Goal: Task Accomplishment & Management: Manage account settings

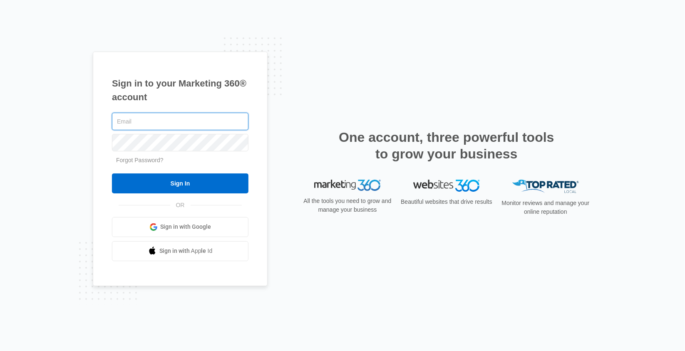
click at [159, 121] on input "text" at bounding box center [180, 121] width 137 height 17
type input "[EMAIL_ADDRESS][DOMAIN_NAME]"
click at [112, 174] on input "Sign In" at bounding box center [180, 184] width 137 height 20
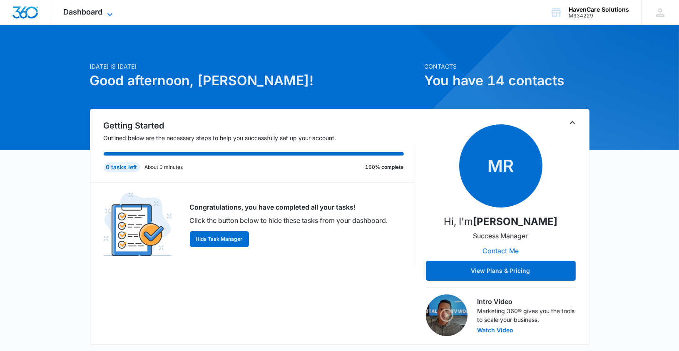
click at [105, 15] on icon at bounding box center [110, 15] width 10 height 10
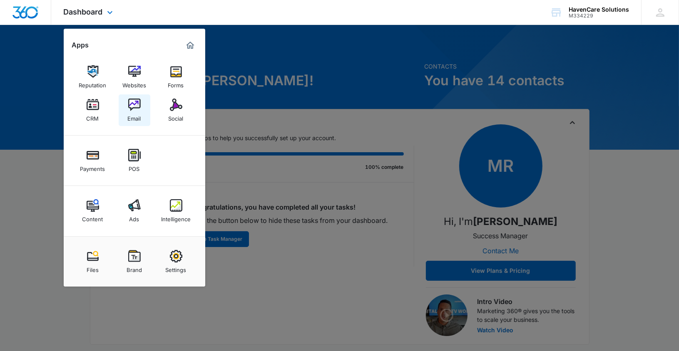
click at [132, 111] on div "Email" at bounding box center [134, 116] width 13 height 11
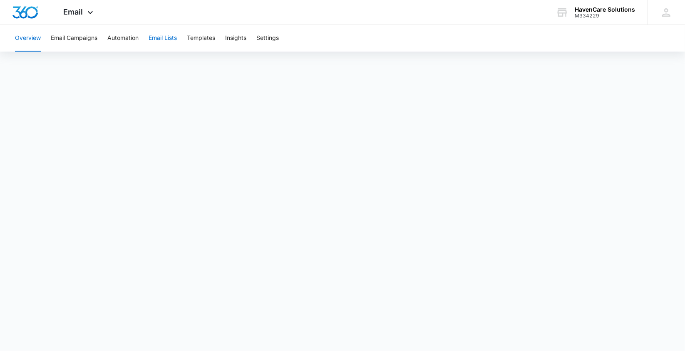
click at [164, 36] on button "Email Lists" at bounding box center [163, 38] width 28 height 27
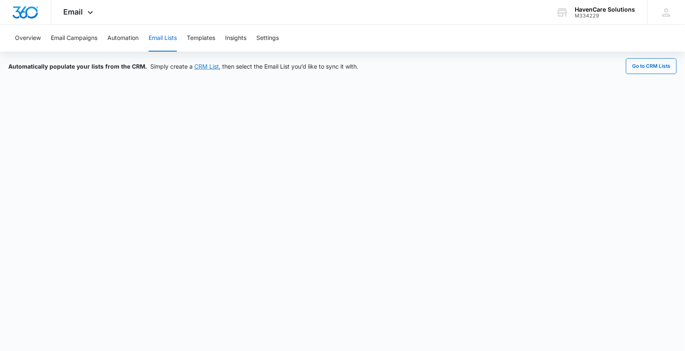
click at [207, 64] on link "CRM List" at bounding box center [206, 66] width 25 height 7
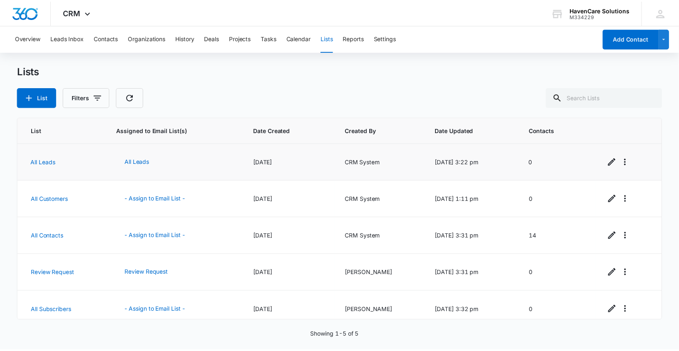
scroll to position [7, 0]
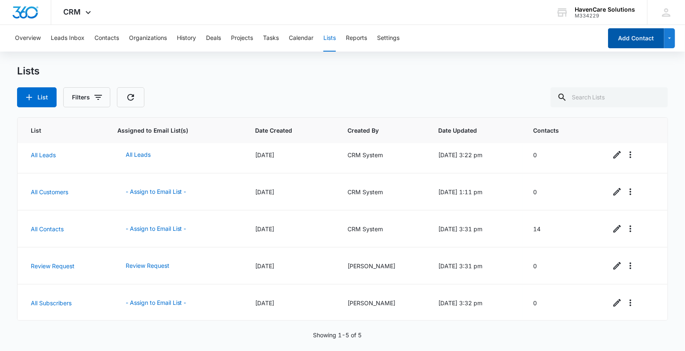
click at [625, 40] on button "Add Contact" at bounding box center [636, 38] width 56 height 20
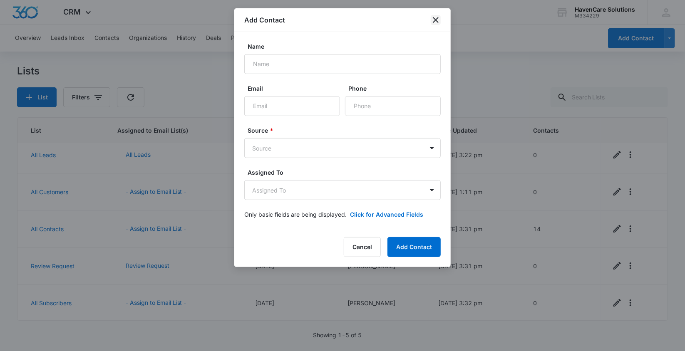
click at [437, 19] on icon "close" at bounding box center [436, 20] width 6 height 6
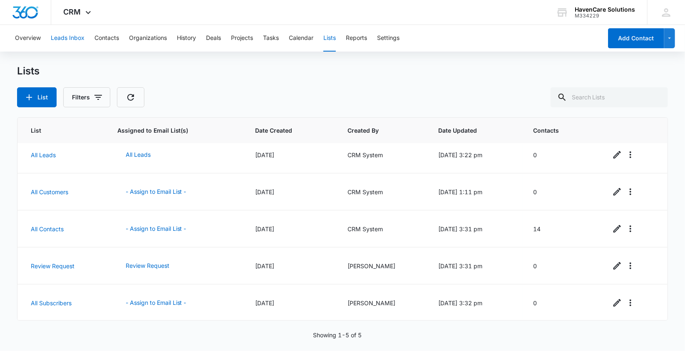
click at [63, 38] on button "Leads Inbox" at bounding box center [68, 38] width 34 height 27
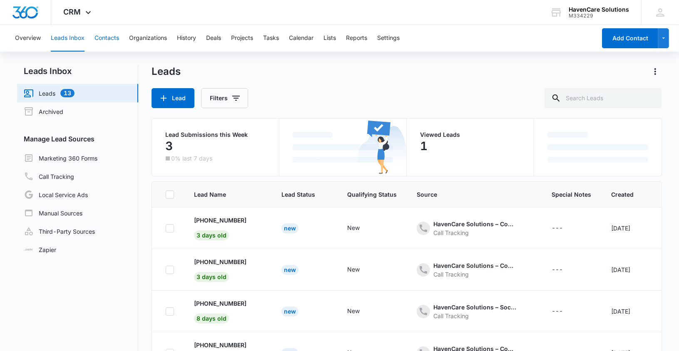
click at [109, 39] on button "Contacts" at bounding box center [107, 38] width 25 height 27
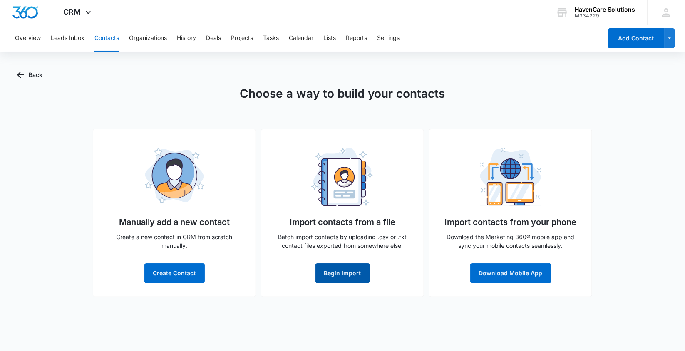
click at [342, 274] on button "Begin Import" at bounding box center [343, 274] width 55 height 20
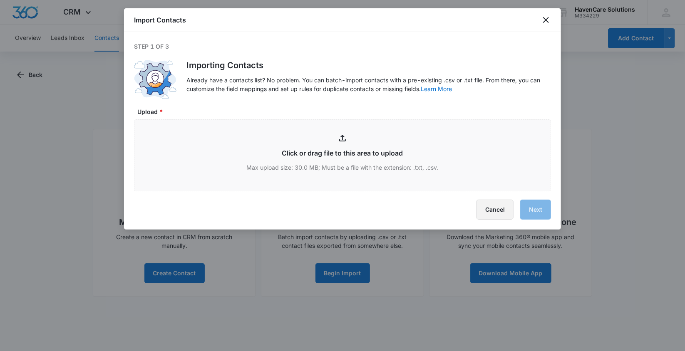
click at [488, 208] on button "Cancel" at bounding box center [495, 210] width 37 height 20
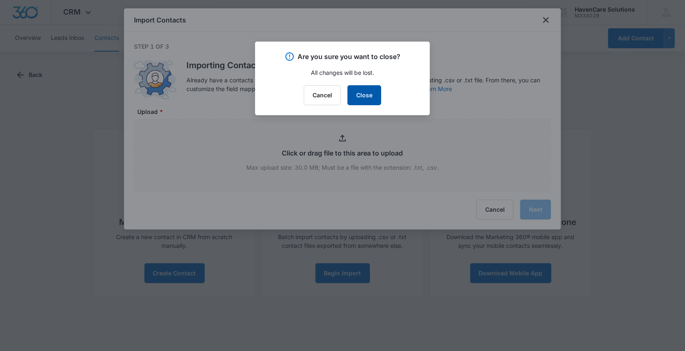
click at [363, 101] on button "Close" at bounding box center [365, 95] width 34 height 20
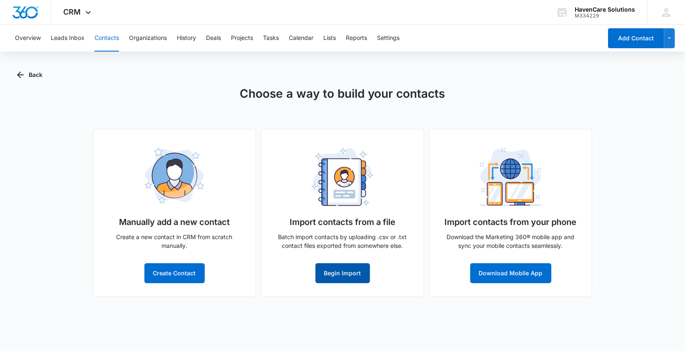
click at [355, 275] on button "Begin Import" at bounding box center [343, 274] width 55 height 20
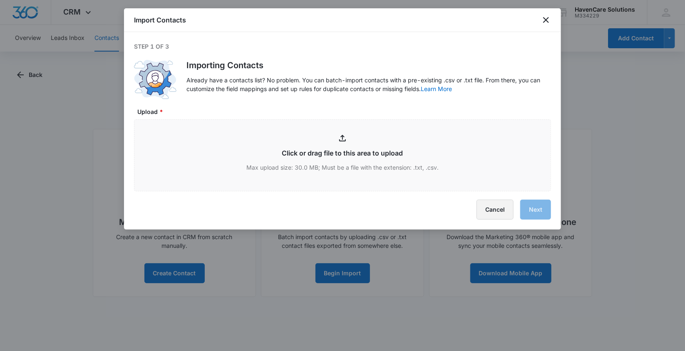
click at [498, 209] on button "Cancel" at bounding box center [495, 210] width 37 height 20
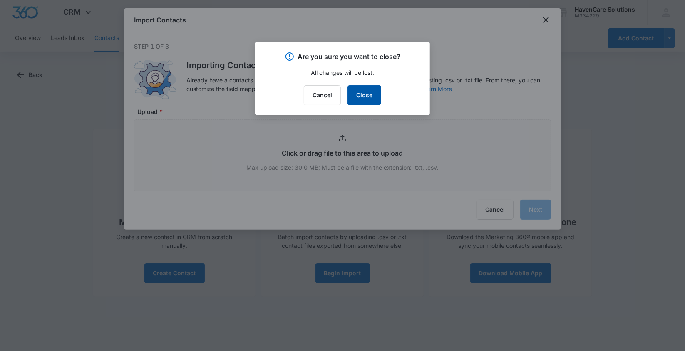
click at [370, 94] on button "Close" at bounding box center [365, 95] width 34 height 20
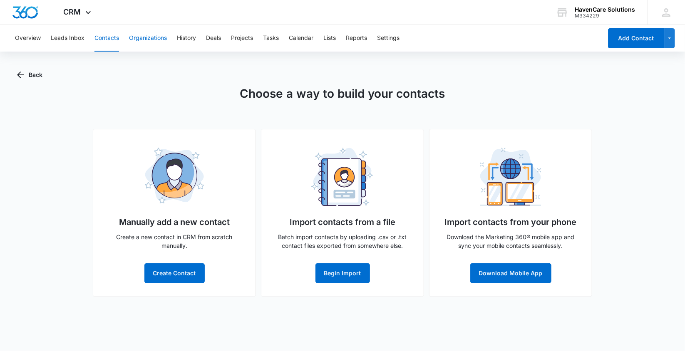
click at [137, 37] on button "Organizations" at bounding box center [148, 38] width 38 height 27
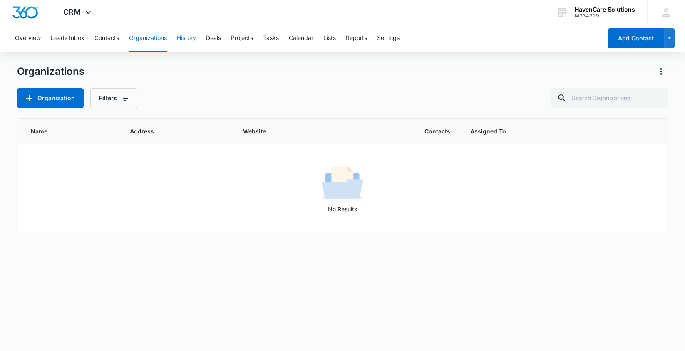
click at [189, 34] on button "History" at bounding box center [186, 38] width 19 height 27
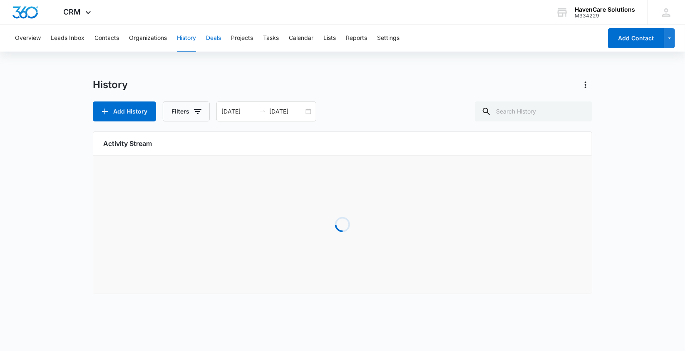
click at [212, 37] on button "Deals" at bounding box center [213, 38] width 15 height 27
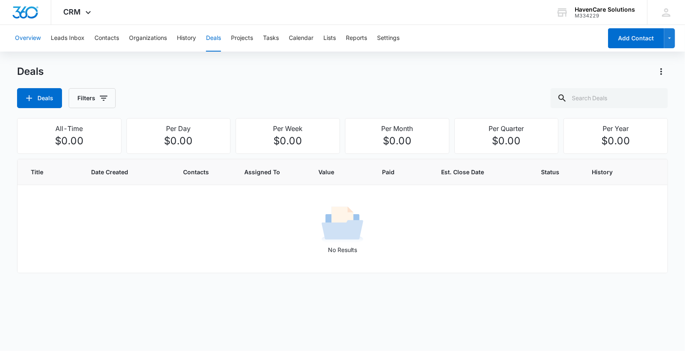
click at [24, 38] on button "Overview" at bounding box center [28, 38] width 26 height 27
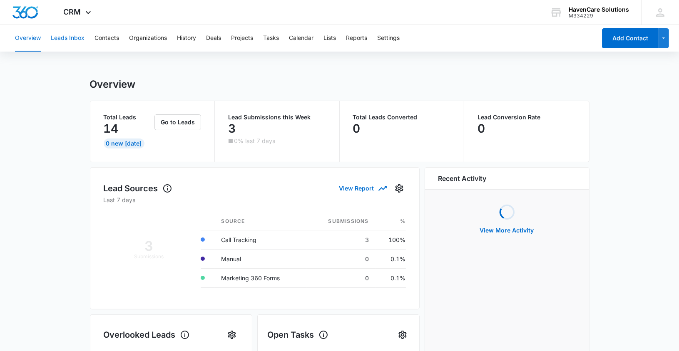
click at [68, 38] on button "Leads Inbox" at bounding box center [68, 38] width 34 height 27
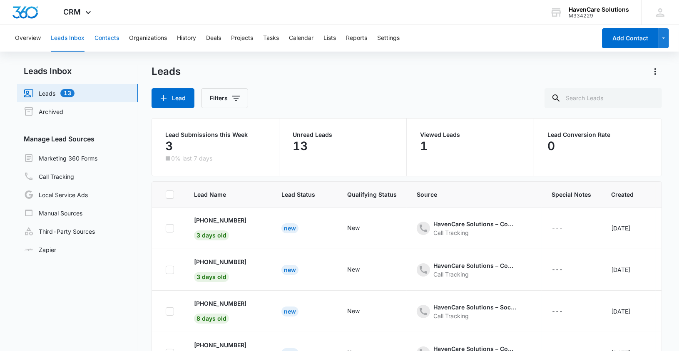
click at [109, 36] on button "Contacts" at bounding box center [107, 38] width 25 height 27
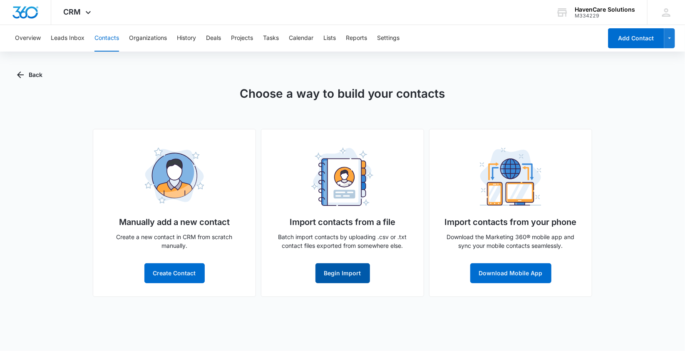
click at [346, 275] on button "Begin Import" at bounding box center [343, 274] width 55 height 20
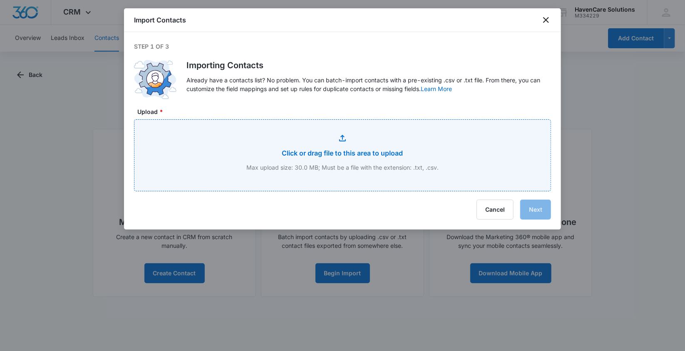
click at [362, 153] on input "Upload *" at bounding box center [342, 155] width 416 height 71
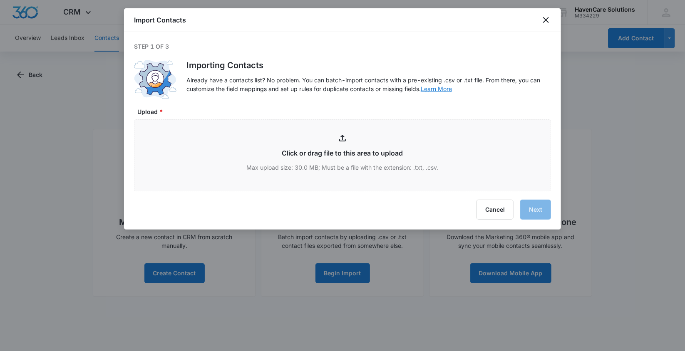
click at [435, 90] on link "Learn More" at bounding box center [436, 88] width 31 height 7
click at [549, 19] on icon "close" at bounding box center [546, 20] width 10 height 10
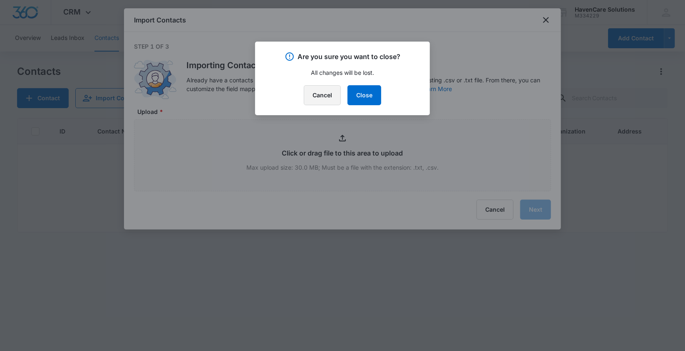
click at [318, 97] on button "Cancel" at bounding box center [322, 95] width 37 height 20
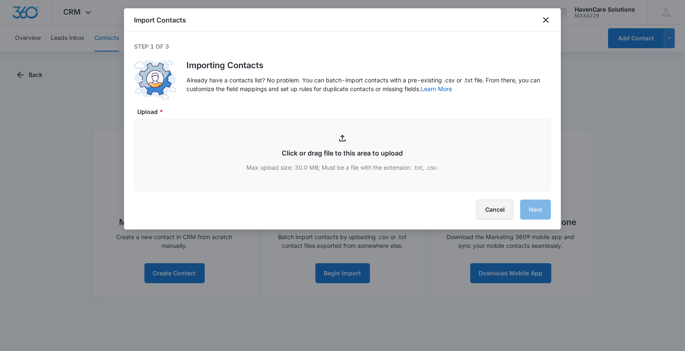
click at [493, 211] on button "Cancel" at bounding box center [495, 210] width 37 height 20
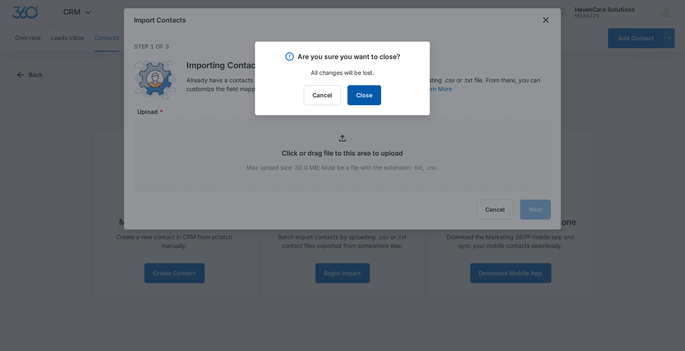
click at [365, 98] on button "Close" at bounding box center [365, 95] width 34 height 20
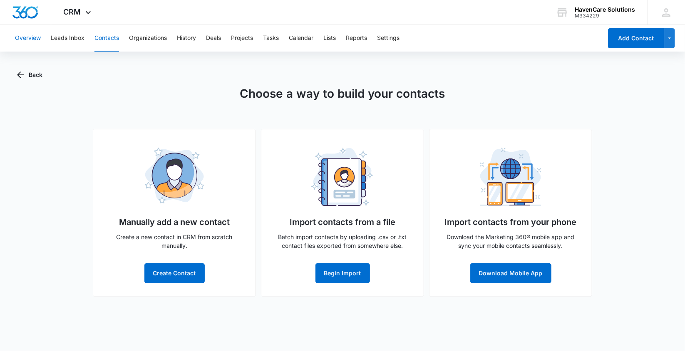
click at [26, 37] on button "Overview" at bounding box center [28, 38] width 26 height 27
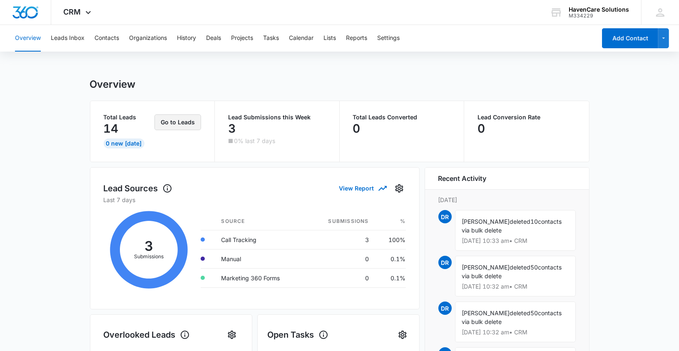
click at [177, 121] on button "Go to Leads" at bounding box center [177, 122] width 47 height 16
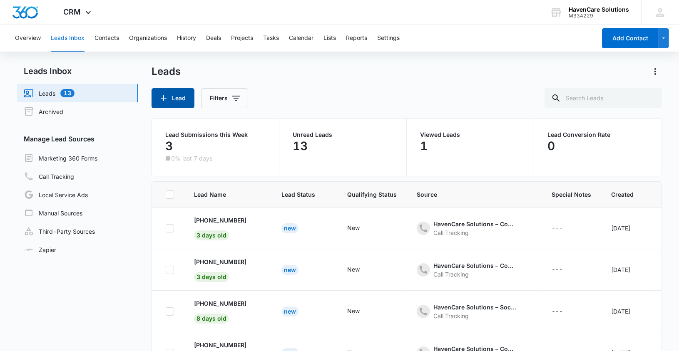
click at [169, 98] on button "Lead" at bounding box center [173, 98] width 43 height 20
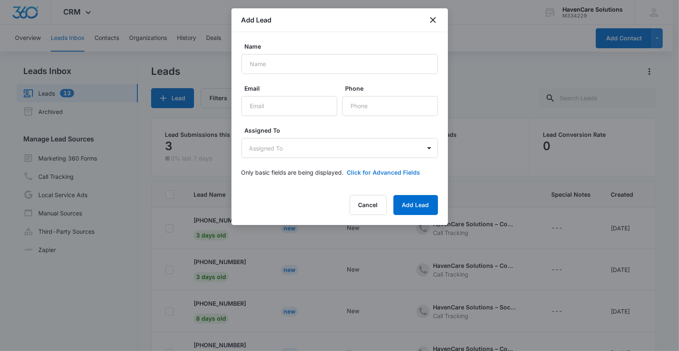
click at [361, 171] on button "Click for Advanced Fields" at bounding box center [383, 172] width 73 height 9
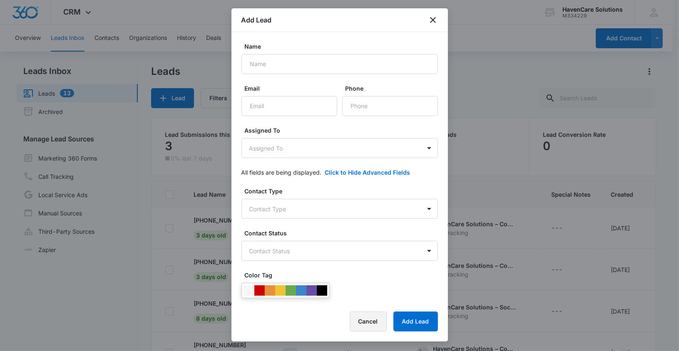
click at [372, 321] on button "Cancel" at bounding box center [368, 322] width 37 height 20
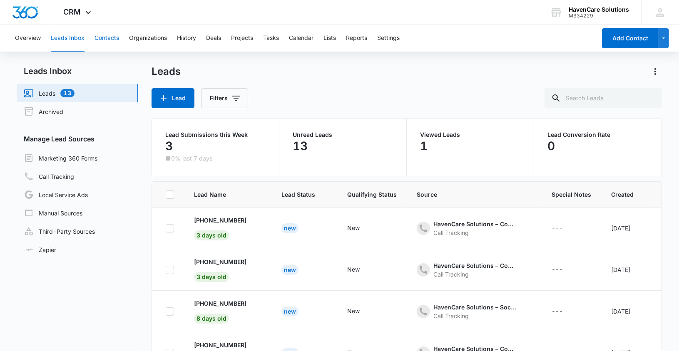
click at [108, 38] on button "Contacts" at bounding box center [107, 38] width 25 height 27
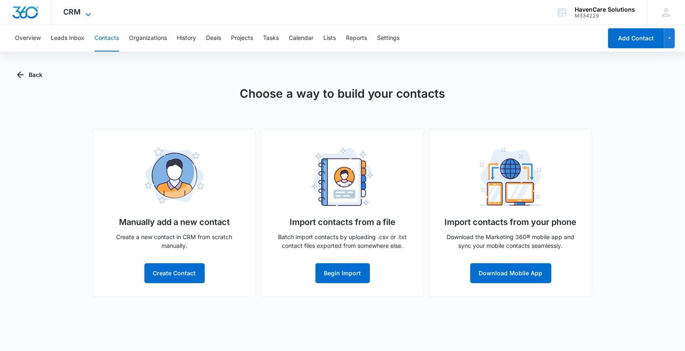
click at [86, 12] on icon at bounding box center [88, 15] width 10 height 10
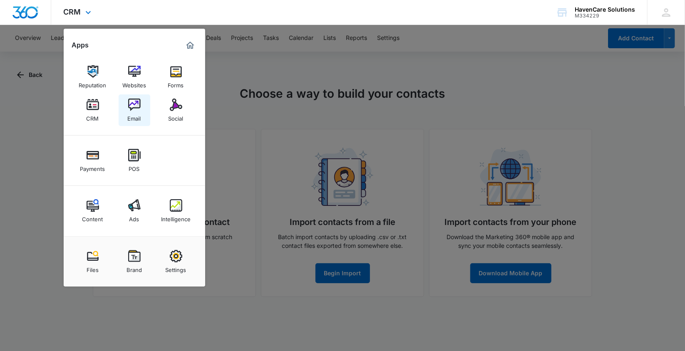
click at [135, 113] on div "Email" at bounding box center [134, 116] width 13 height 11
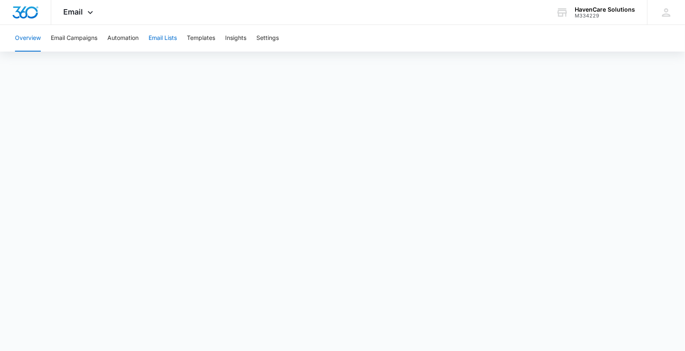
click at [167, 38] on button "Email Lists" at bounding box center [163, 38] width 28 height 27
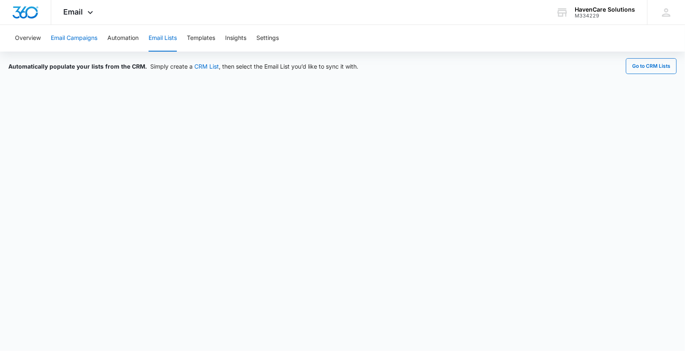
click at [75, 37] on button "Email Campaigns" at bounding box center [74, 38] width 47 height 27
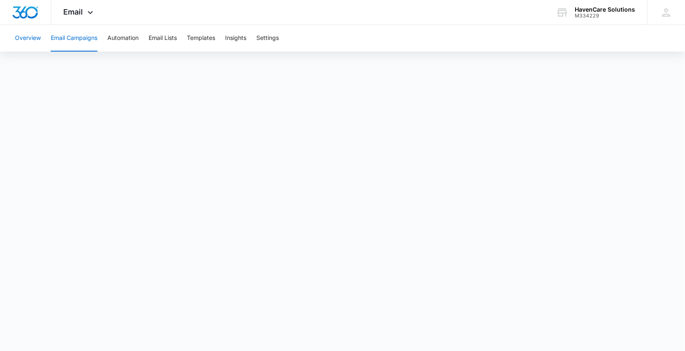
click at [26, 35] on button "Overview" at bounding box center [28, 38] width 26 height 27
click at [70, 37] on button "Email Campaigns" at bounding box center [74, 38] width 47 height 27
click at [161, 39] on button "Email Lists" at bounding box center [163, 38] width 28 height 27
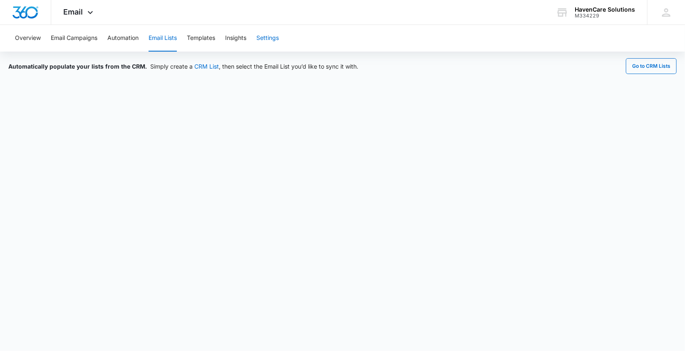
click at [267, 38] on button "Settings" at bounding box center [267, 38] width 22 height 27
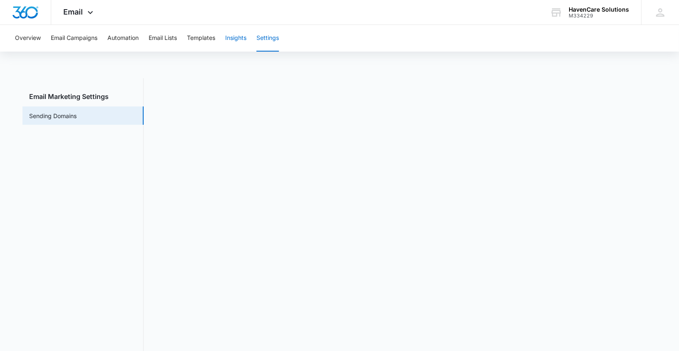
click at [238, 38] on button "Insights" at bounding box center [235, 38] width 21 height 27
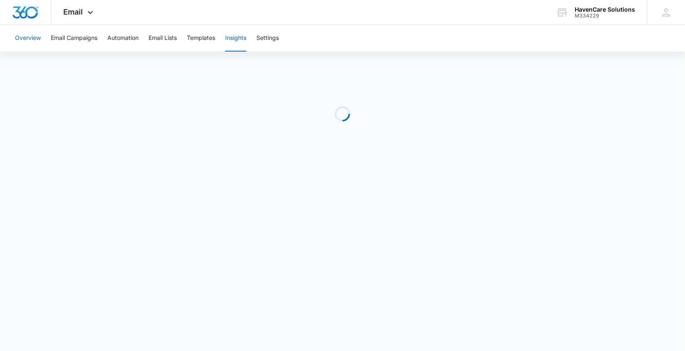
click at [24, 35] on button "Overview" at bounding box center [28, 38] width 26 height 27
click at [72, 6] on div "Email Apps Reputation Websites Forms CRM Email Social Payments POS Content Ads …" at bounding box center [79, 12] width 57 height 25
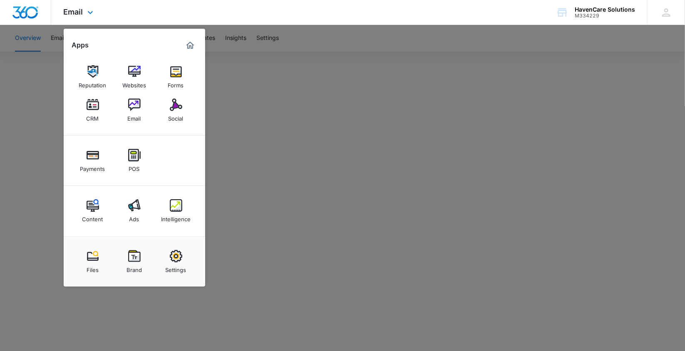
click at [191, 46] on img "Marketing 360® Dashboard" at bounding box center [190, 45] width 10 height 10
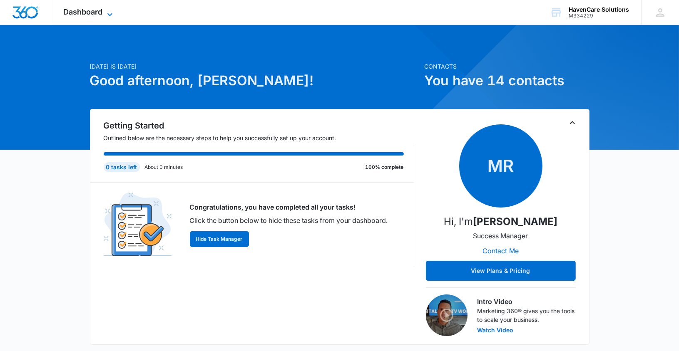
click at [95, 12] on span "Dashboard" at bounding box center [83, 11] width 39 height 9
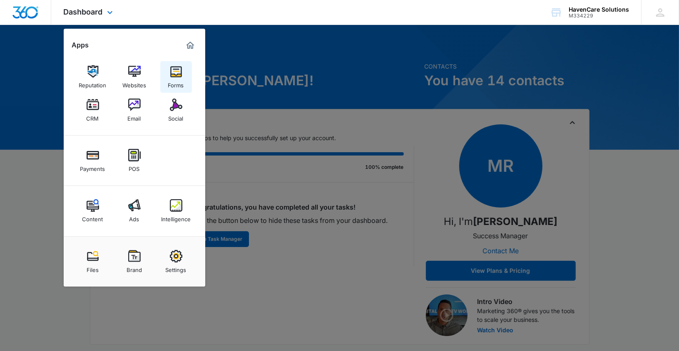
click at [173, 69] on img at bounding box center [176, 71] width 12 height 12
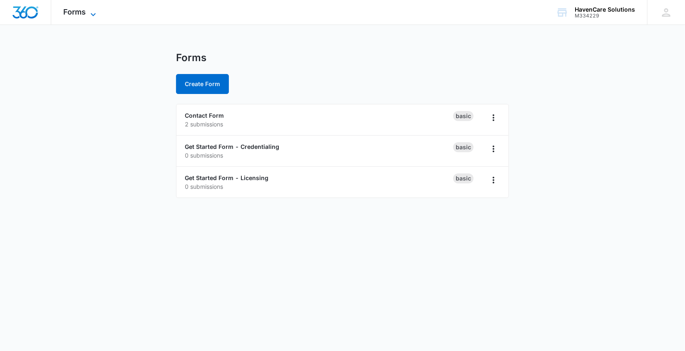
click at [95, 11] on icon at bounding box center [93, 15] width 10 height 10
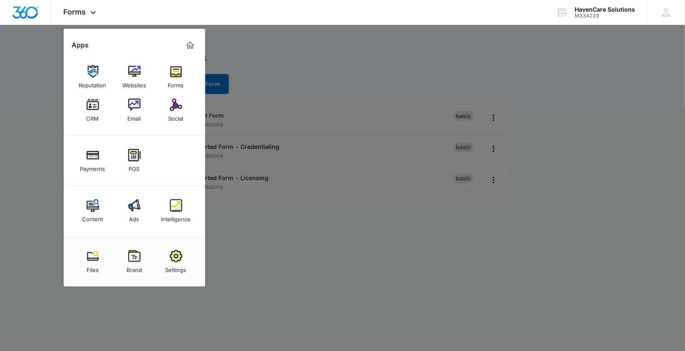
click at [225, 30] on div at bounding box center [342, 175] width 685 height 351
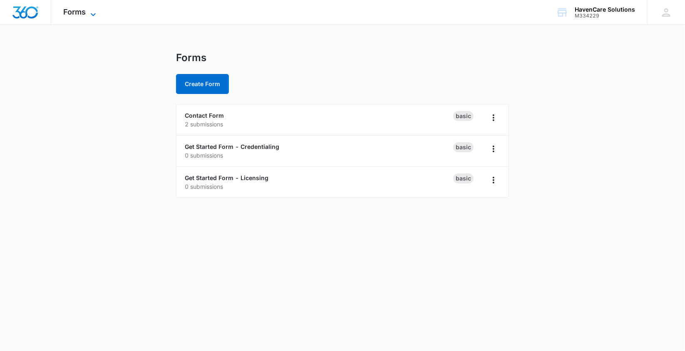
click at [86, 10] on div "Forms Apps Reputation Websites Forms CRM Email Social Payments POS Content Ads …" at bounding box center [81, 12] width 60 height 25
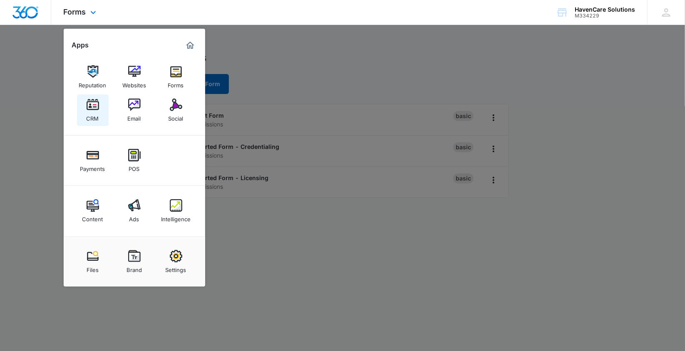
click at [92, 113] on div "CRM" at bounding box center [93, 116] width 12 height 11
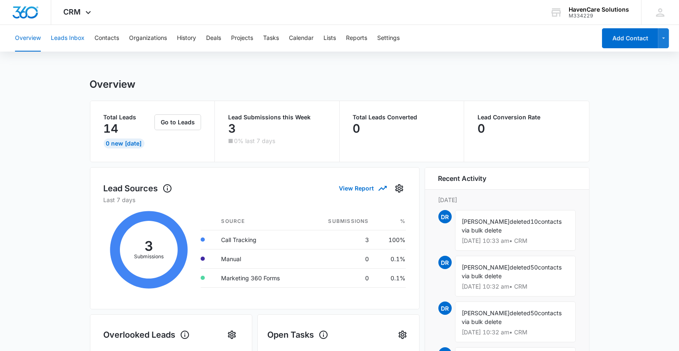
click at [76, 36] on button "Leads Inbox" at bounding box center [68, 38] width 34 height 27
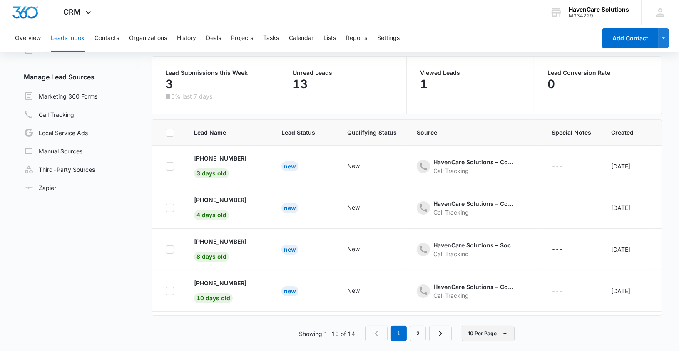
click at [502, 335] on icon "button" at bounding box center [505, 334] width 10 height 10
click at [66, 115] on link "Call Tracking" at bounding box center [49, 114] width 50 height 10
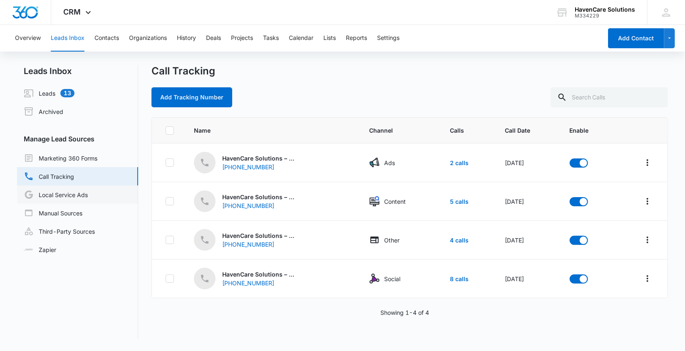
click at [67, 196] on link "Local Service Ads" at bounding box center [56, 195] width 64 height 10
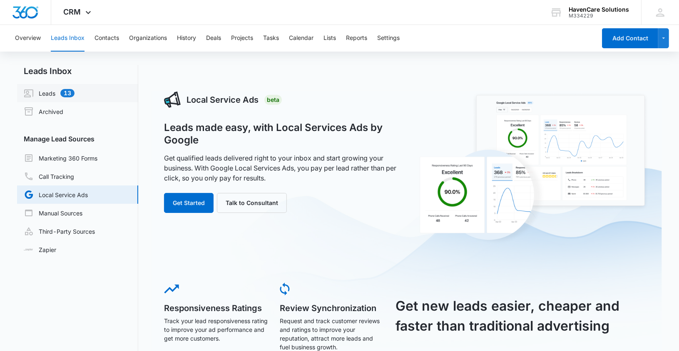
click at [45, 94] on link "Leads 13" at bounding box center [49, 93] width 51 height 10
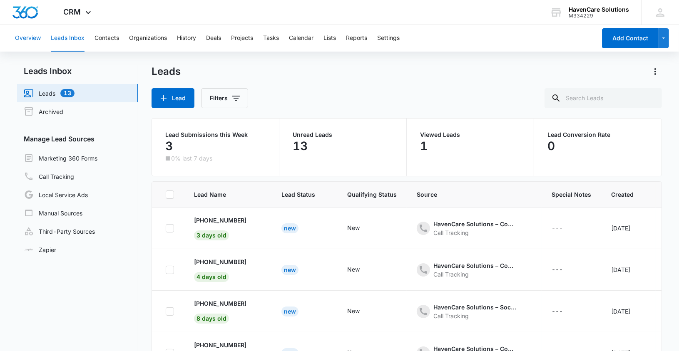
click at [25, 38] on button "Overview" at bounding box center [28, 38] width 26 height 27
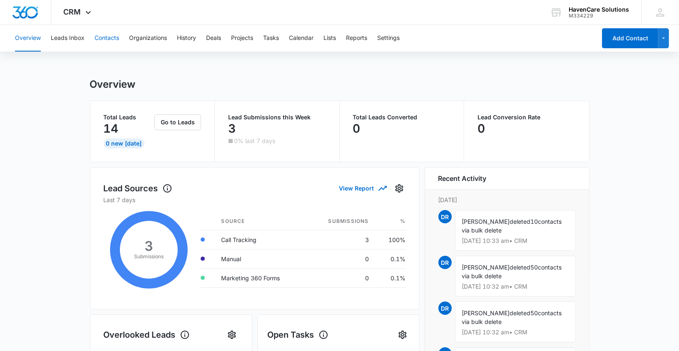
click at [101, 39] on button "Contacts" at bounding box center [107, 38] width 25 height 27
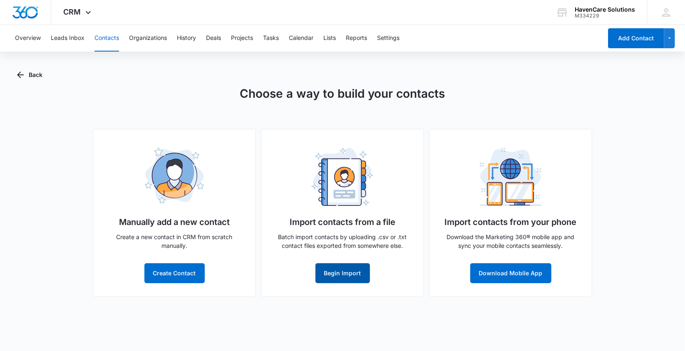
click at [338, 272] on button "Begin Import" at bounding box center [343, 274] width 55 height 20
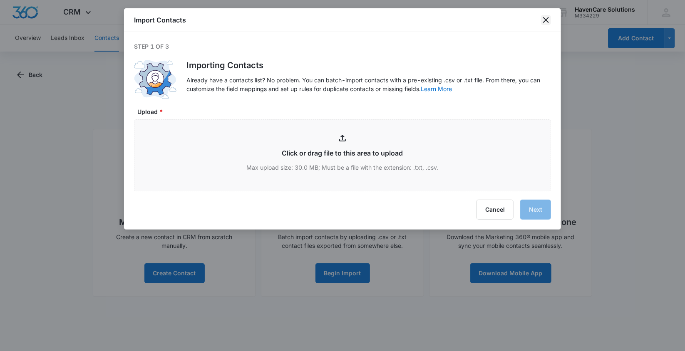
click at [542, 17] on icon "close" at bounding box center [546, 20] width 10 height 10
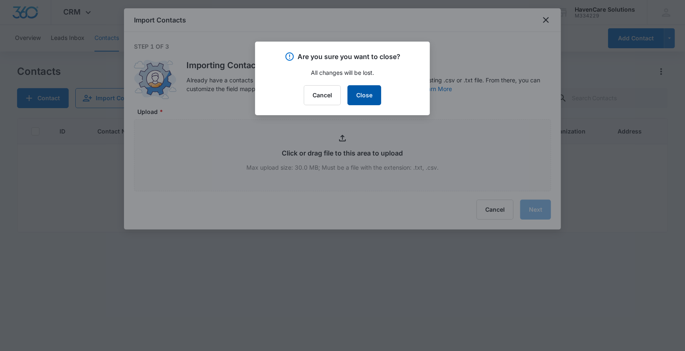
click at [368, 100] on button "Close" at bounding box center [365, 95] width 34 height 20
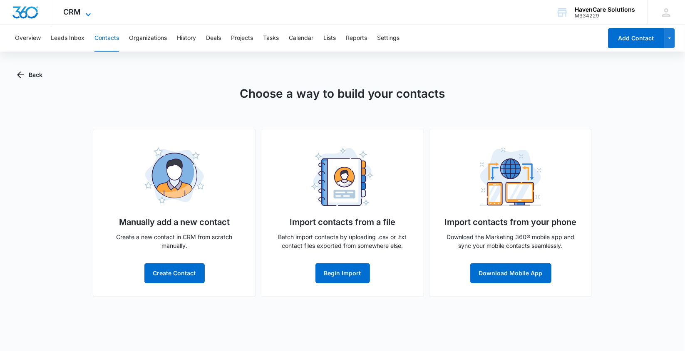
click at [76, 9] on span "CRM" at bounding box center [72, 11] width 17 height 9
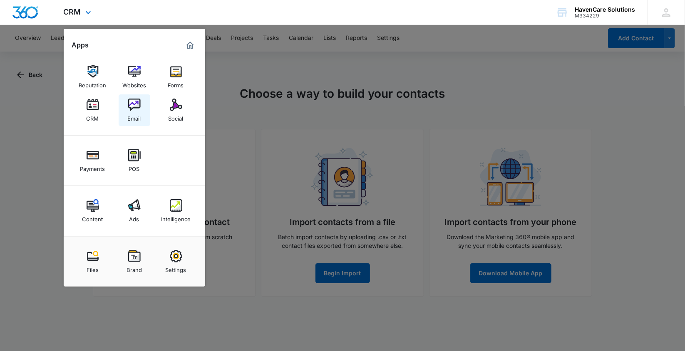
click at [134, 110] on img at bounding box center [134, 105] width 12 height 12
